Goal: Task Accomplishment & Management: Manage account settings

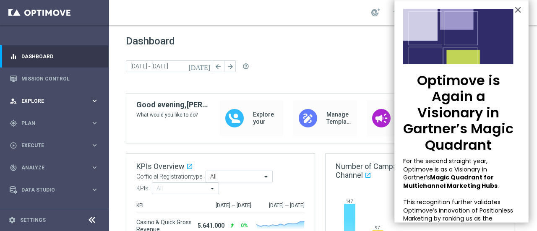
click at [41, 100] on span "Explore" at bounding box center [55, 101] width 69 height 5
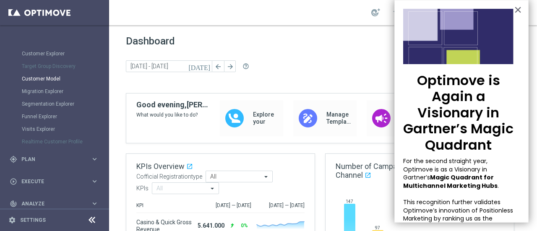
scroll to position [65, 0]
click at [48, 141] on div "Realtime Customer Profile" at bounding box center [65, 141] width 86 height 13
click at [44, 152] on div "gps_fixed Plan keyboard_arrow_right" at bounding box center [54, 159] width 108 height 22
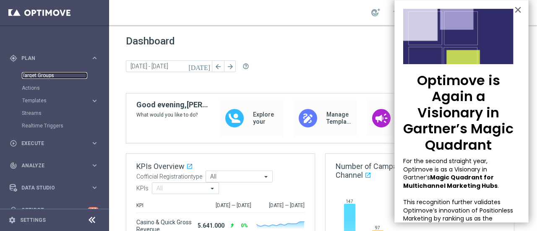
click at [47, 76] on link "Target Groups" at bounding box center [54, 75] width 65 height 7
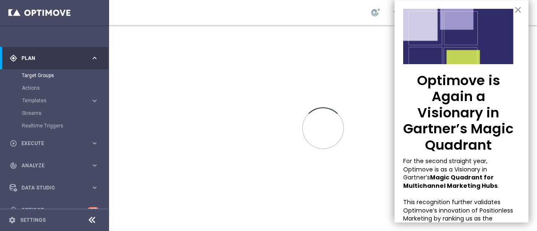
click at [514, 9] on button "×" at bounding box center [518, 9] width 8 height 13
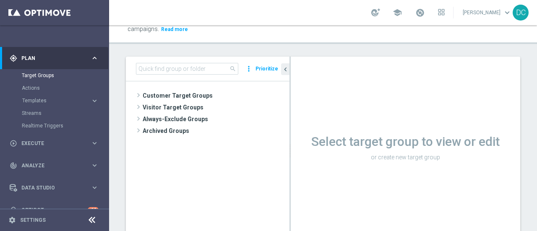
scroll to position [16, 0]
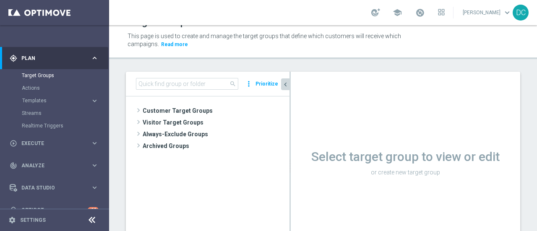
click at [286, 83] on icon "chevron_left" at bounding box center [285, 85] width 8 height 8
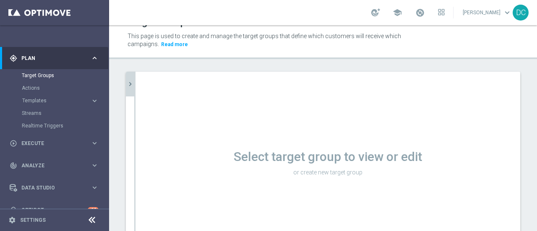
click at [128, 81] on icon "chevron_right" at bounding box center [130, 84] width 8 height 8
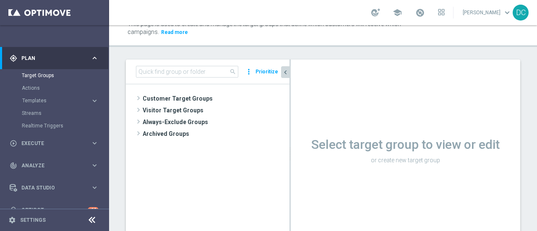
scroll to position [29, 0]
click at [164, 75] on input at bounding box center [187, 71] width 102 height 12
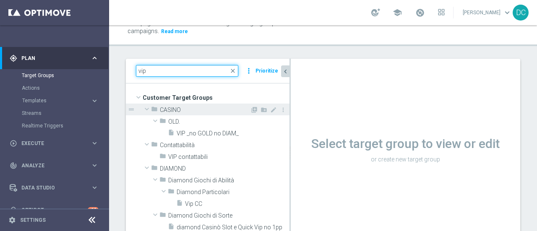
type input "vip"
click at [171, 109] on span "CASINO" at bounding box center [205, 110] width 90 height 7
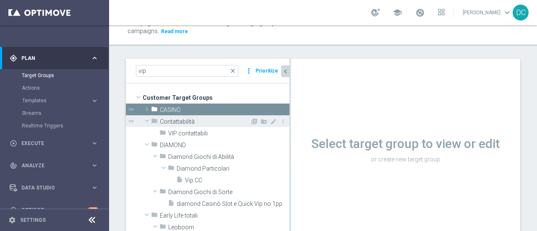
click at [181, 120] on span "Contattabilità" at bounding box center [205, 121] width 90 height 7
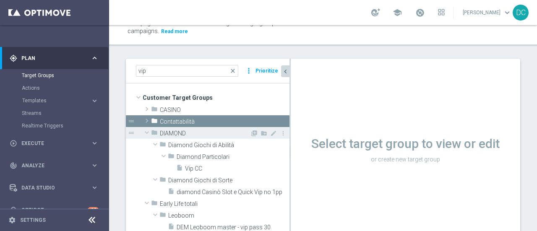
click at [182, 131] on span "DIAMOND" at bounding box center [205, 133] width 90 height 7
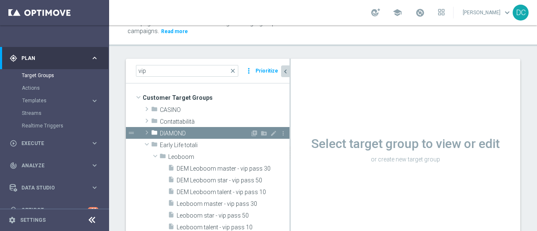
click at [182, 131] on span "DIAMOND" at bounding box center [205, 133] width 90 height 7
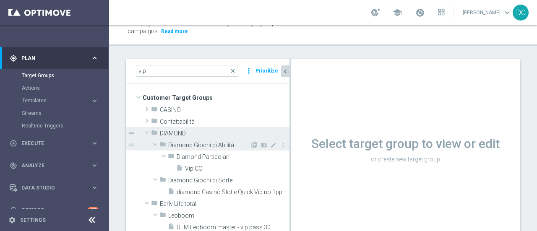
click at [210, 146] on span "Diamond Giochi di Abilità" at bounding box center [209, 145] width 82 height 7
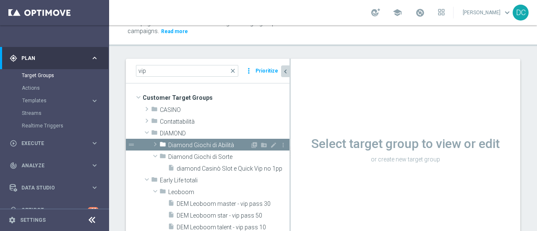
click at [206, 146] on span "Diamond Giochi di Abilità" at bounding box center [209, 145] width 82 height 7
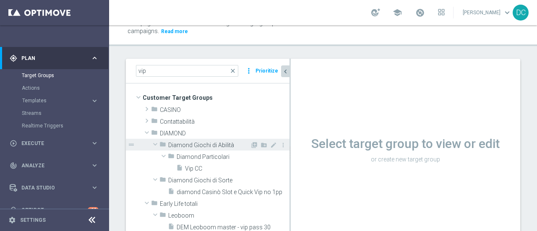
click at [206, 146] on span "Diamond Giochi di Abilità" at bounding box center [209, 145] width 82 height 7
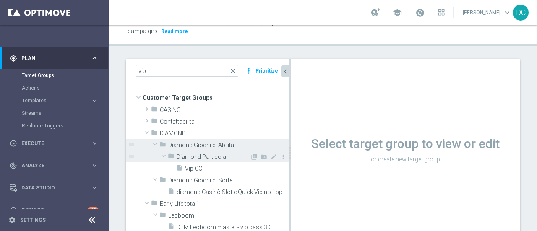
click at [202, 155] on span "Diamond Particolari" at bounding box center [213, 157] width 73 height 7
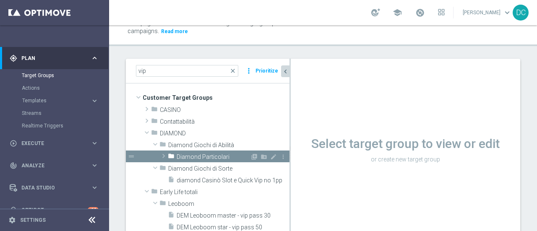
click at [202, 155] on span "Diamond Particolari" at bounding box center [213, 157] width 73 height 7
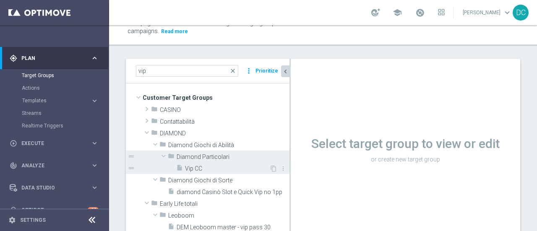
click at [198, 170] on span "Vip CC" at bounding box center [227, 168] width 84 height 7
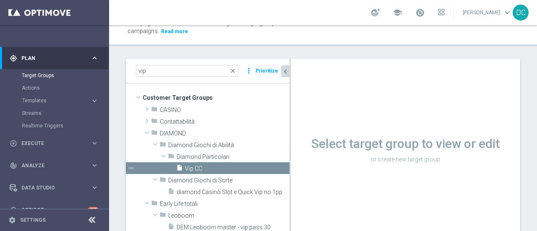
click at [284, 70] on icon "chevron_left" at bounding box center [285, 72] width 8 height 8
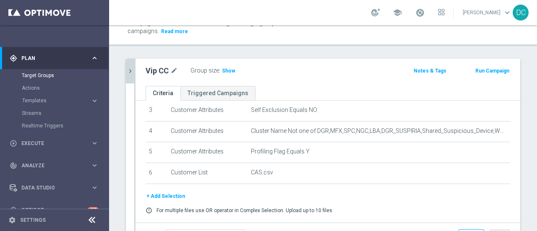
scroll to position [72, 0]
click at [167, 195] on button "+ Add Selection" at bounding box center [166, 195] width 40 height 9
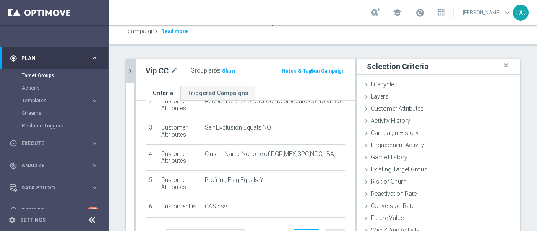
scroll to position [90, 0]
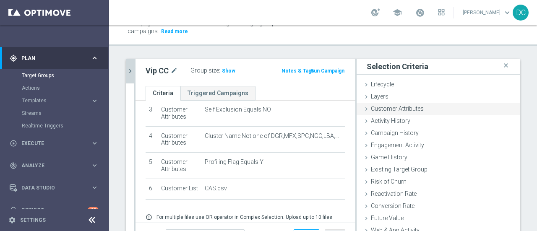
click at [371, 107] on span "Customer Attributes" at bounding box center [397, 108] width 53 height 7
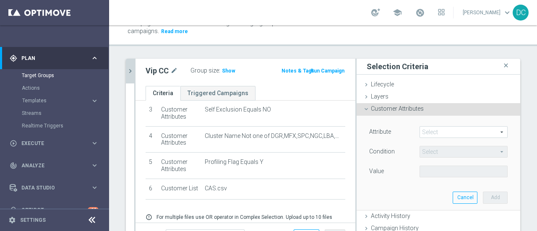
click at [434, 130] on span at bounding box center [463, 132] width 87 height 11
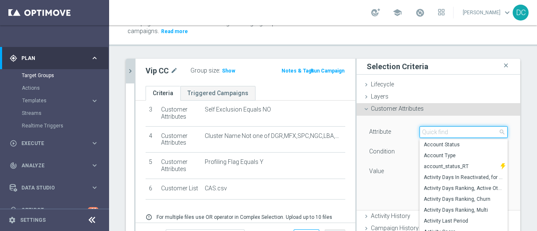
click at [434, 130] on input "search" at bounding box center [463, 132] width 88 height 12
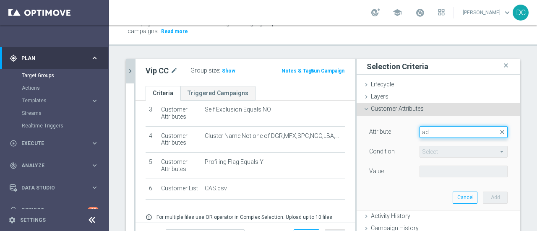
type input "a"
type input "res"
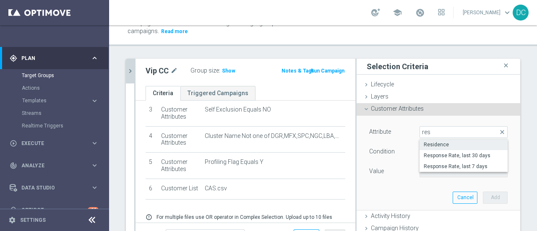
click at [427, 144] on span "Residence" at bounding box center [464, 144] width 80 height 7
type input "Residence"
type input "Equals"
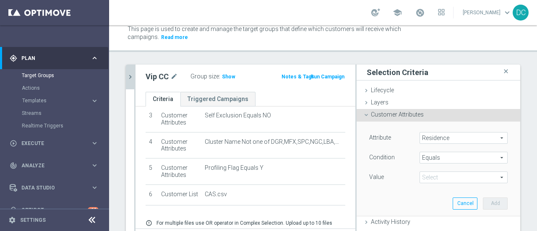
scroll to position [0, 0]
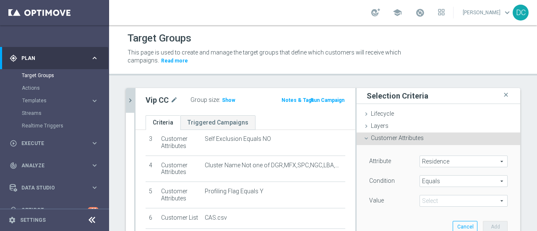
click at [130, 99] on icon "chevron_right" at bounding box center [130, 100] width 8 height 8
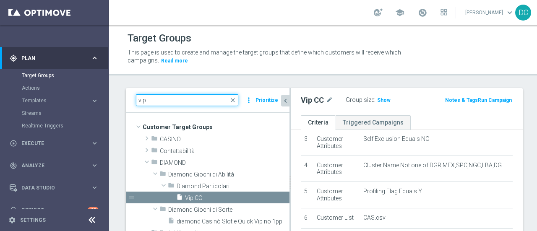
click at [232, 104] on input "vip" at bounding box center [187, 100] width 102 height 12
click at [234, 101] on span "close" at bounding box center [232, 100] width 7 height 7
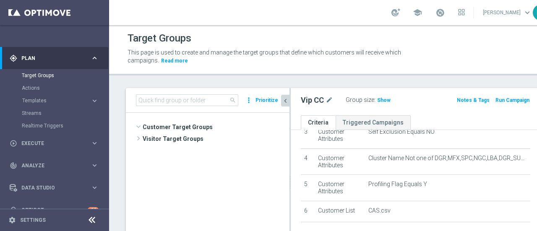
scroll to position [180, 0]
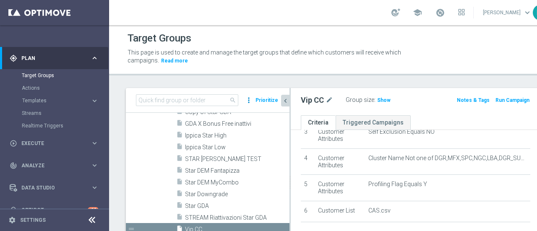
click at [249, 105] on icon "more_vert" at bounding box center [249, 100] width 8 height 12
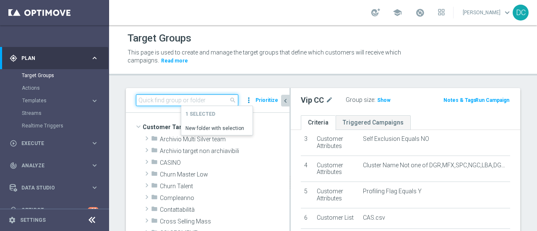
click at [162, 103] on input at bounding box center [187, 100] width 102 height 12
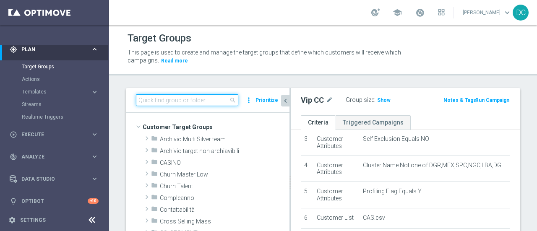
scroll to position [75, 0]
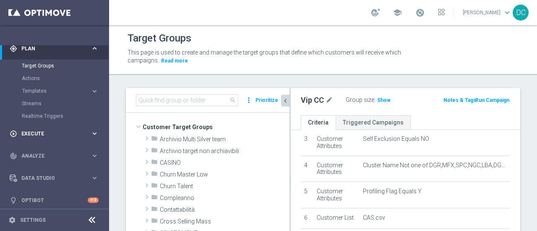
click at [43, 131] on span "Execute" at bounding box center [55, 133] width 69 height 5
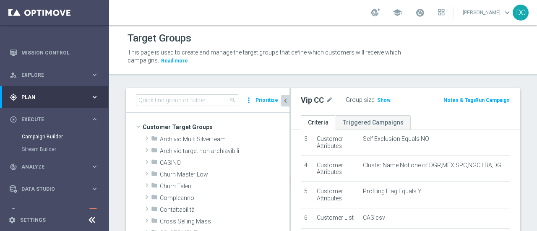
scroll to position [22, 0]
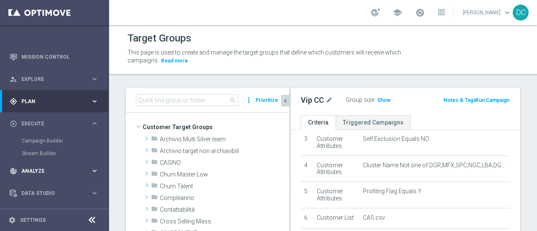
click at [50, 166] on div "track_changes Analyze keyboard_arrow_right" at bounding box center [54, 171] width 108 height 22
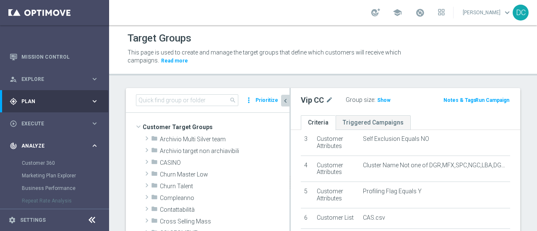
scroll to position [0, 0]
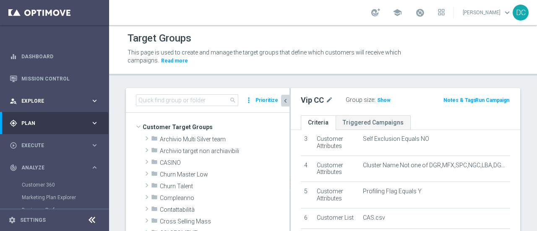
click at [58, 100] on span "Explore" at bounding box center [55, 101] width 69 height 5
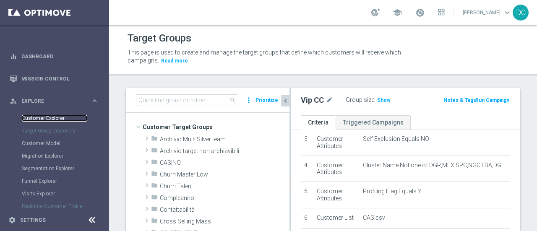
click at [50, 119] on link "Customer Explorer" at bounding box center [54, 118] width 65 height 7
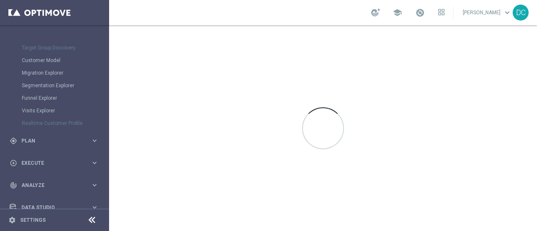
scroll to position [84, 0]
click at [37, 141] on span "Plan" at bounding box center [55, 140] width 69 height 5
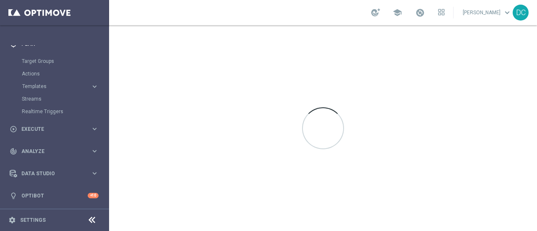
scroll to position [72, 0]
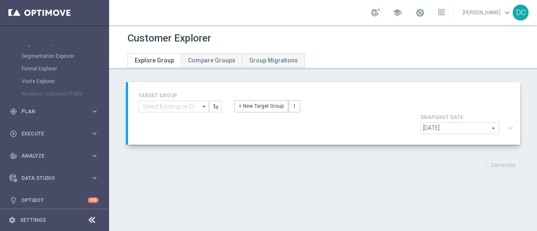
scroll to position [117, 0]
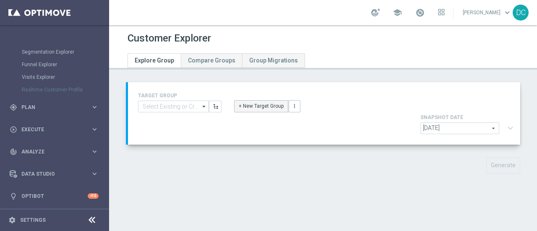
click at [257, 109] on button "+ New Target Group" at bounding box center [261, 106] width 54 height 12
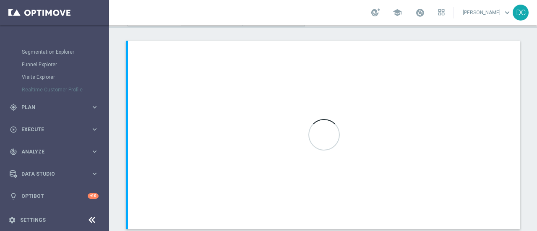
scroll to position [33, 0]
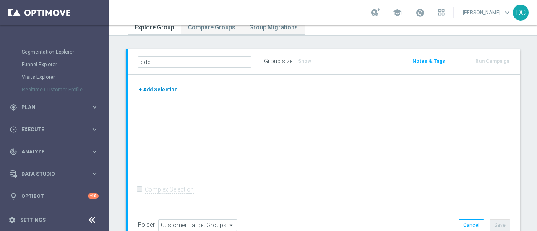
type input "ddd"
click at [156, 89] on button "+ Add Selection" at bounding box center [158, 89] width 40 height 9
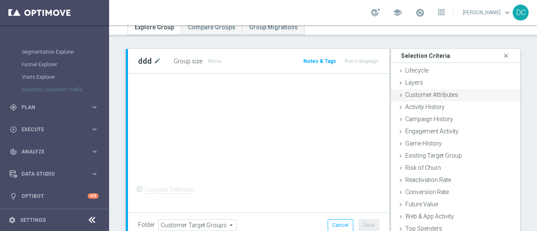
click at [398, 95] on icon at bounding box center [400, 95] width 7 height 7
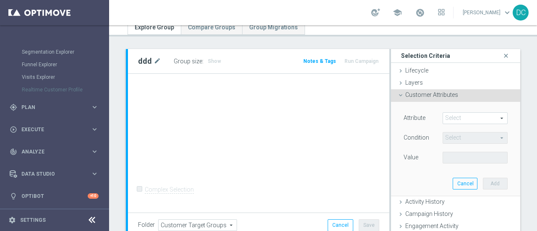
click at [445, 120] on span at bounding box center [475, 118] width 64 height 11
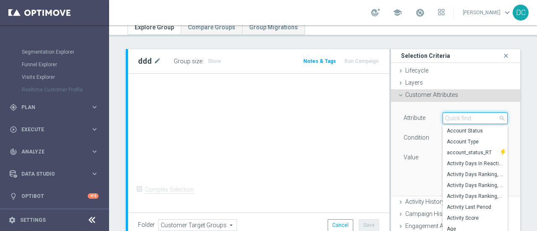
click at [444, 117] on input "search" at bounding box center [475, 118] width 65 height 12
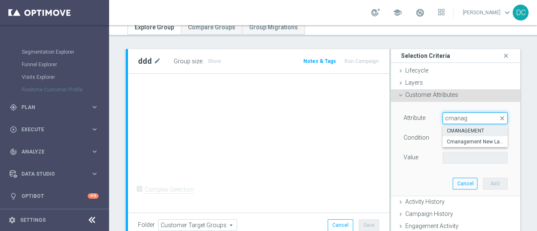
type input "cmanag"
click at [460, 133] on span "CMANAGEMENT" at bounding box center [475, 131] width 57 height 7
type input "CMANAGEMENT"
type input "Equals"
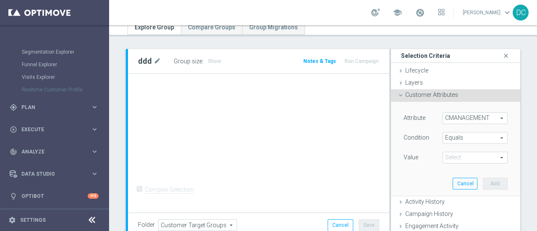
click at [464, 162] on span at bounding box center [475, 157] width 64 height 11
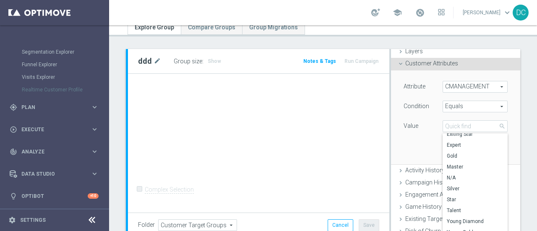
scroll to position [32, 0]
click at [448, 194] on label "Star" at bounding box center [475, 199] width 65 height 11
type input "Star"
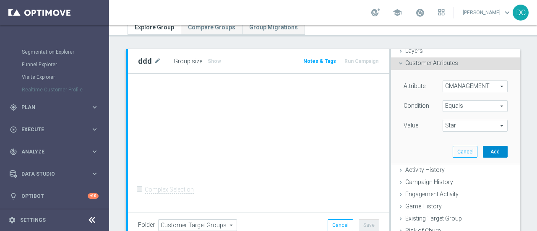
click at [483, 148] on button "Add" at bounding box center [495, 152] width 25 height 12
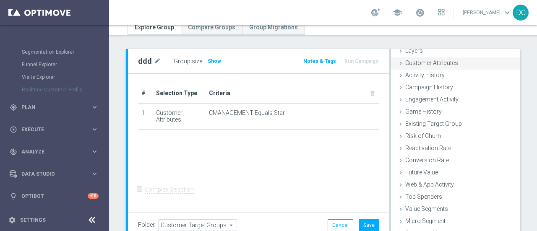
click at [431, 66] on span "Customer Attributes" at bounding box center [431, 63] width 53 height 7
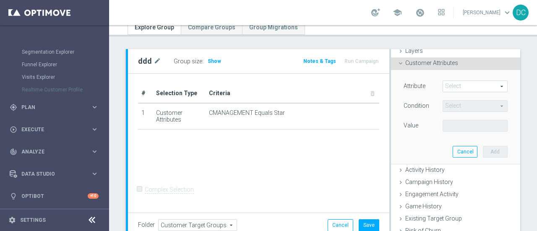
click at [457, 87] on span at bounding box center [475, 86] width 64 height 11
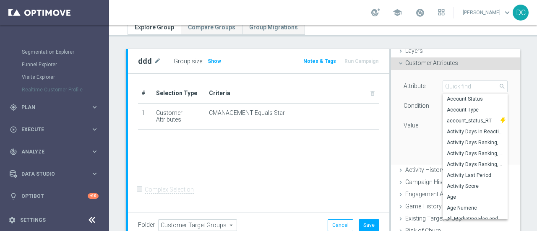
click at [335, 154] on div "# Selection Type Criteria delete_forever 1 Customer Attributes CMANAGEMENT Equa…" at bounding box center [258, 143] width 261 height 139
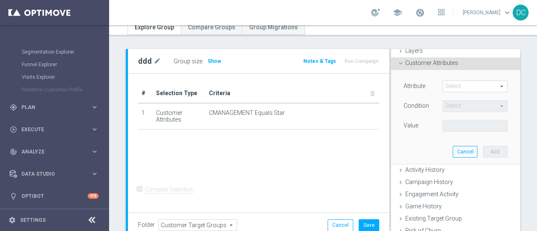
scroll to position [89, 0]
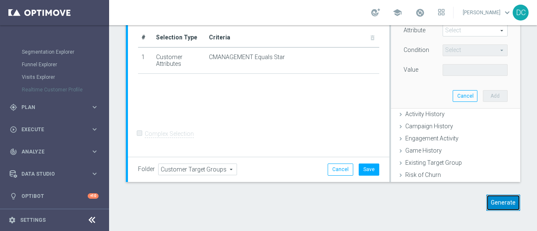
click at [495, 208] on button "Generate" at bounding box center [503, 203] width 34 height 16
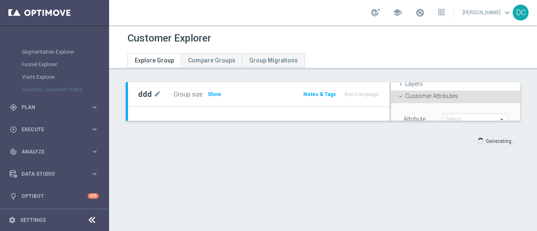
scroll to position [0, 0]
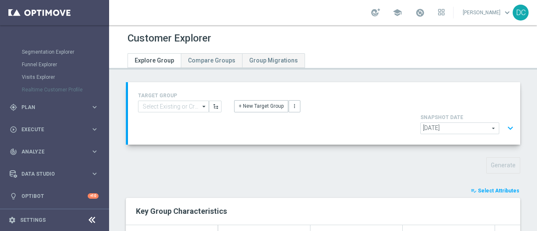
click at [478, 188] on span "Select Attributes" at bounding box center [499, 191] width 42 height 6
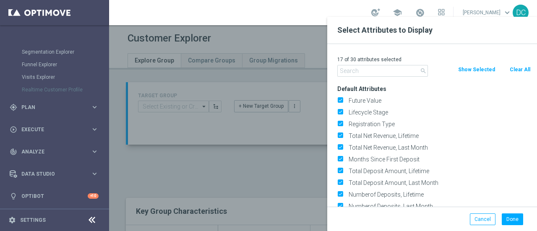
click at [513, 68] on button "Clear All" at bounding box center [520, 69] width 22 height 9
checkbox input "false"
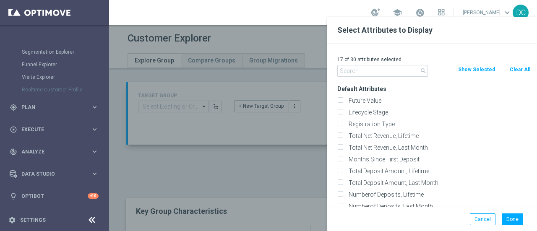
checkbox input "false"
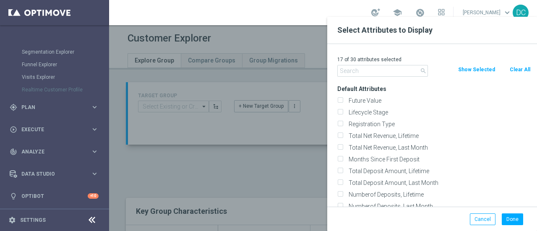
checkbox input "false"
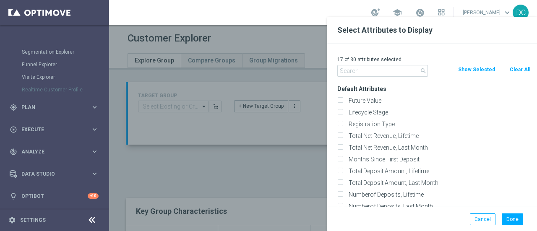
checkbox input "false"
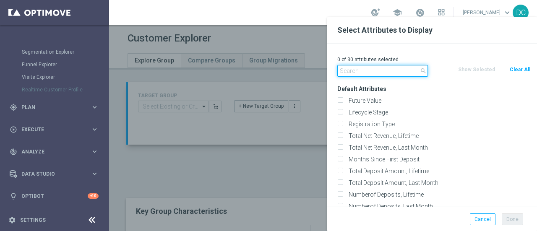
click at [385, 72] on input "text" at bounding box center [382, 71] width 91 height 12
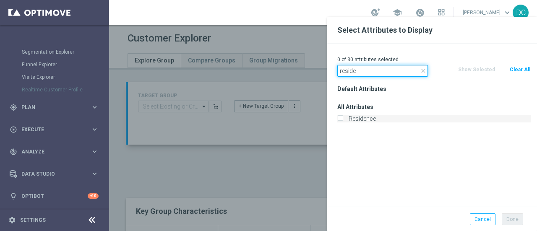
type input "reside"
click at [359, 120] on label "Residence" at bounding box center [438, 119] width 185 height 8
click at [343, 120] on input "Residence" at bounding box center [339, 119] width 5 height 5
checkbox input "true"
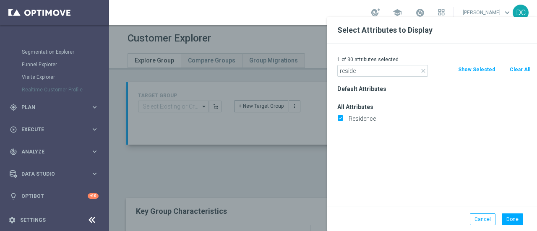
click at [422, 73] on icon "close" at bounding box center [423, 71] width 7 height 7
type input "a"
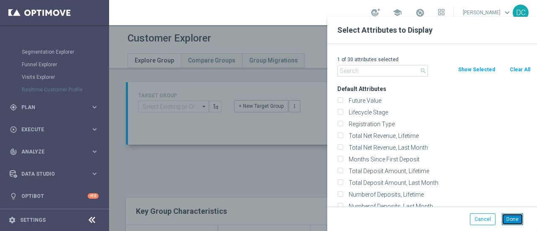
click at [513, 221] on button "Done" at bounding box center [512, 220] width 21 height 12
type input "Search"
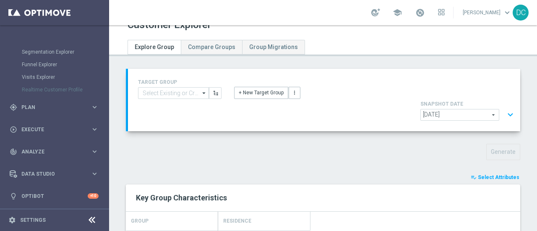
scroll to position [7, 0]
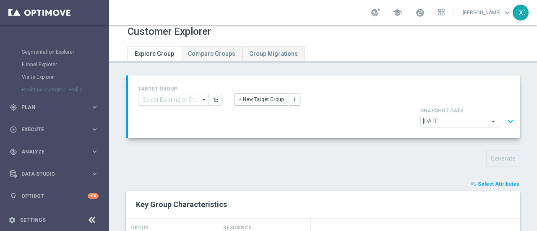
click at [494, 181] on span "Select Attributes" at bounding box center [499, 184] width 42 height 6
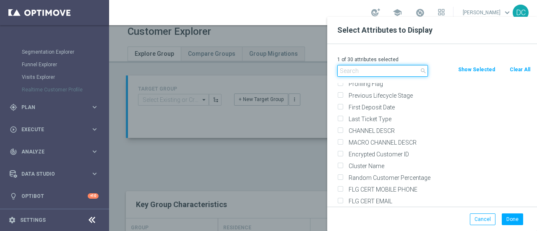
scroll to position [6183, 0]
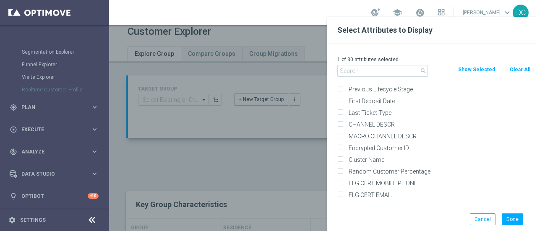
click at [266, 139] on div at bounding box center [377, 132] width 537 height 231
click at [372, 72] on input "text" at bounding box center [382, 71] width 91 height 12
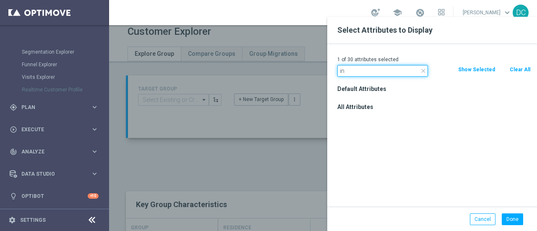
type input "i"
type input "d"
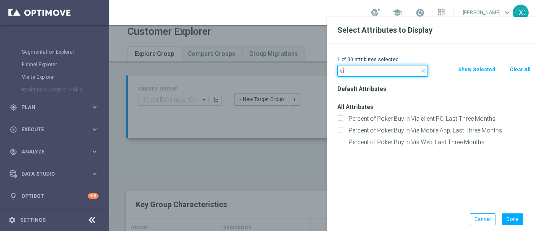
type input "v"
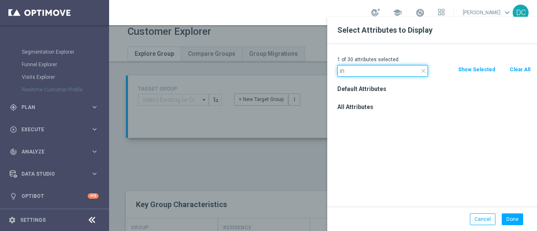
type input "i"
type input "a"
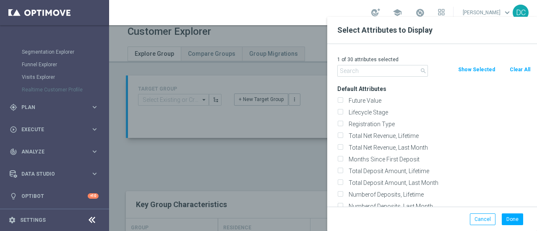
click at [279, 138] on div at bounding box center [377, 132] width 537 height 231
